Goal: Transaction & Acquisition: Purchase product/service

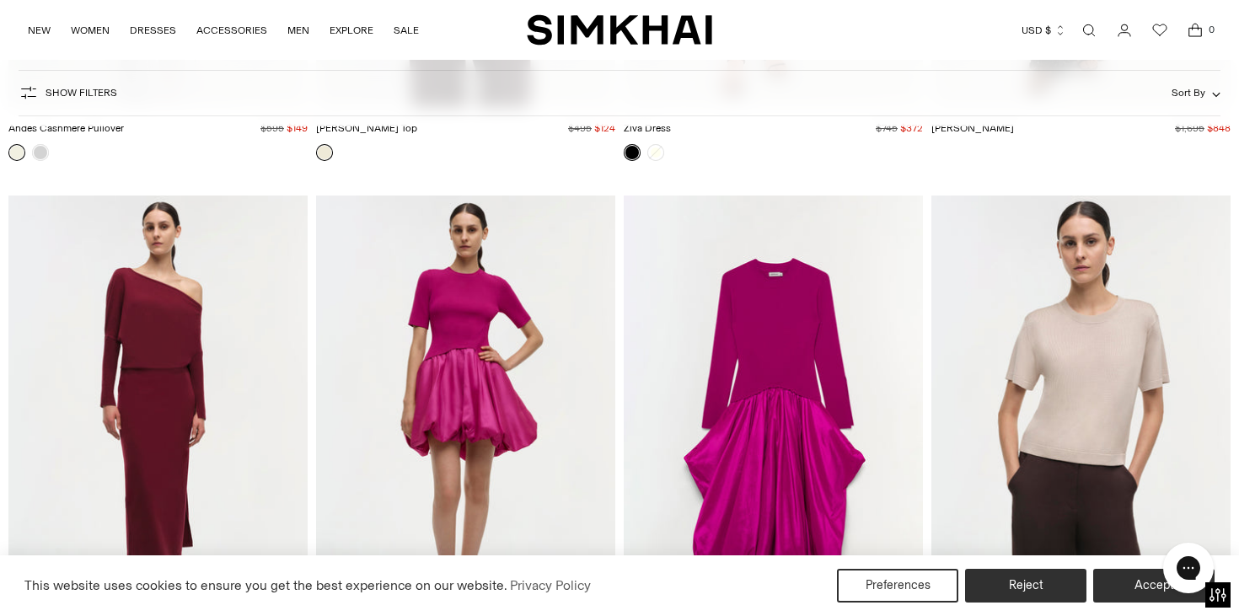
scroll to position [25095, 0]
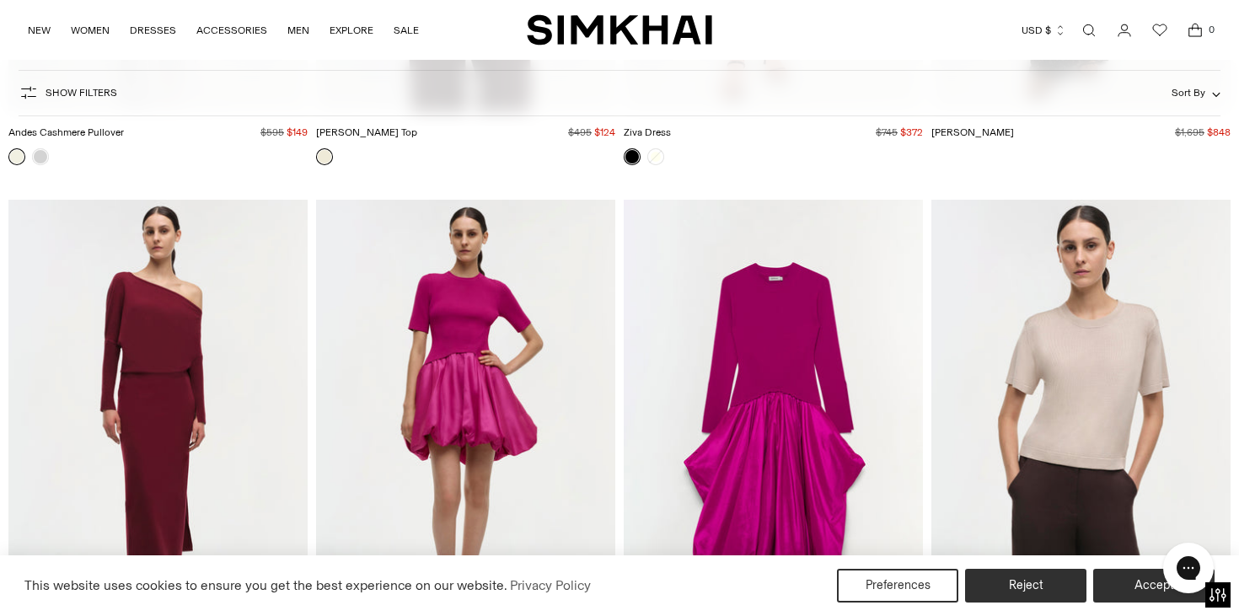
click at [1150, 28] on icon "Wishlist" at bounding box center [1159, 30] width 20 height 20
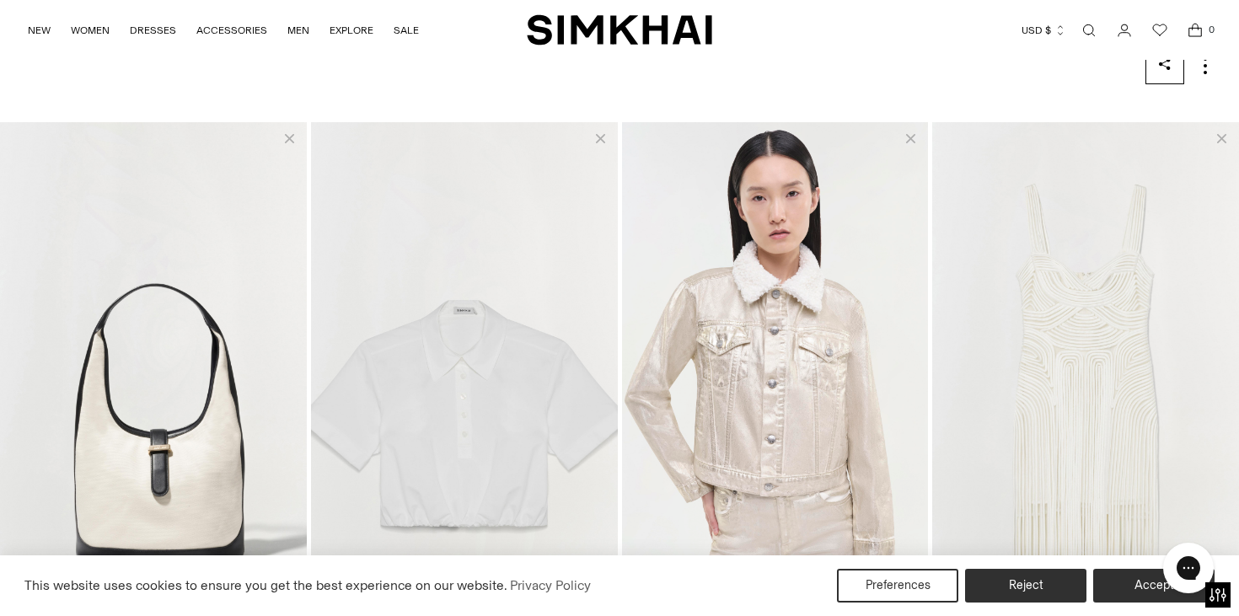
scroll to position [235, 0]
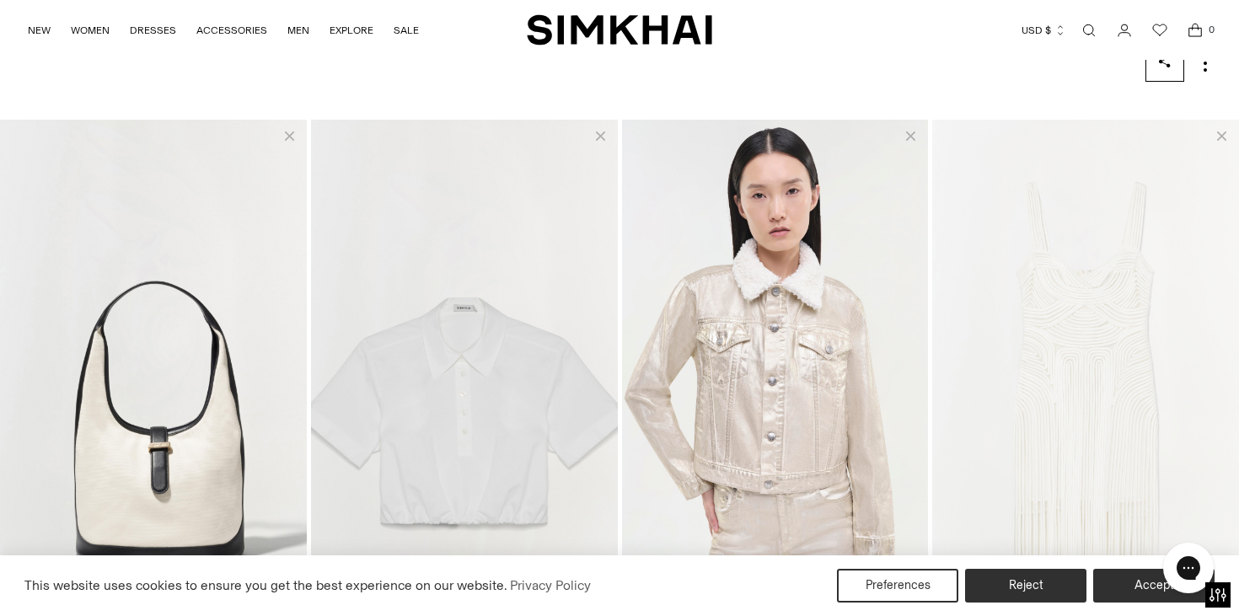
click at [1094, 363] on img "View Darby Dress" at bounding box center [1085, 415] width 307 height 590
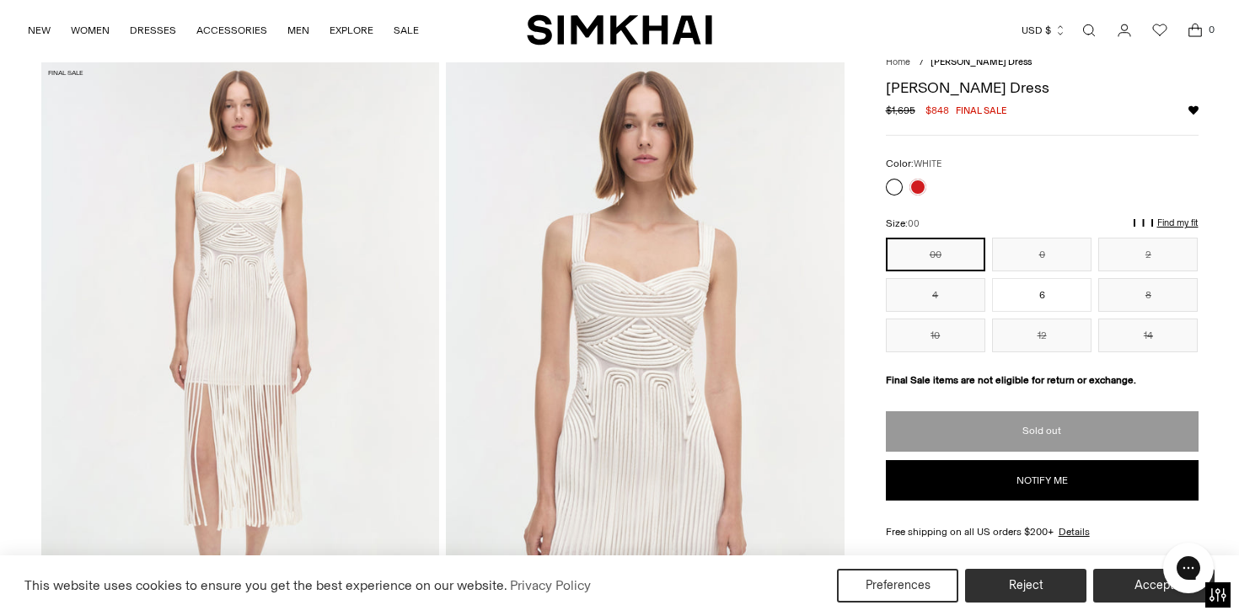
scroll to position [112, 0]
